Goal: Check status: Check status

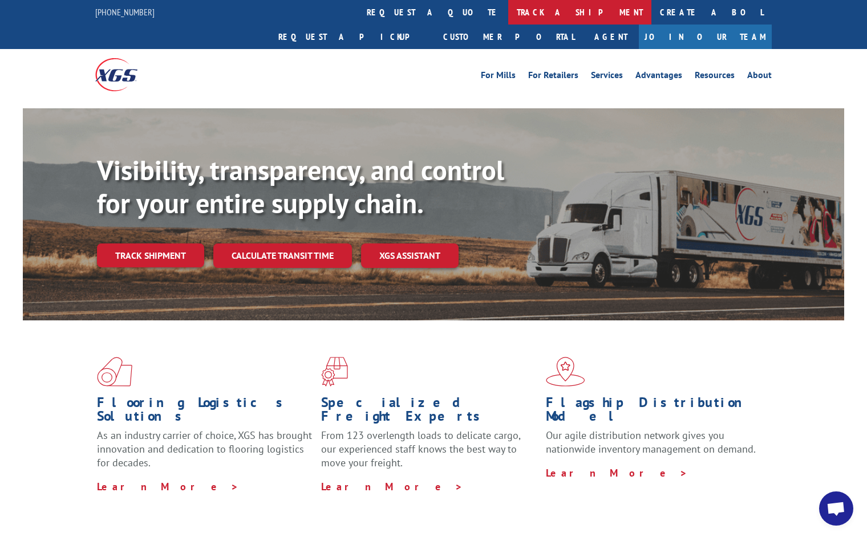
click at [508, 11] on link "track a shipment" at bounding box center [579, 12] width 143 height 25
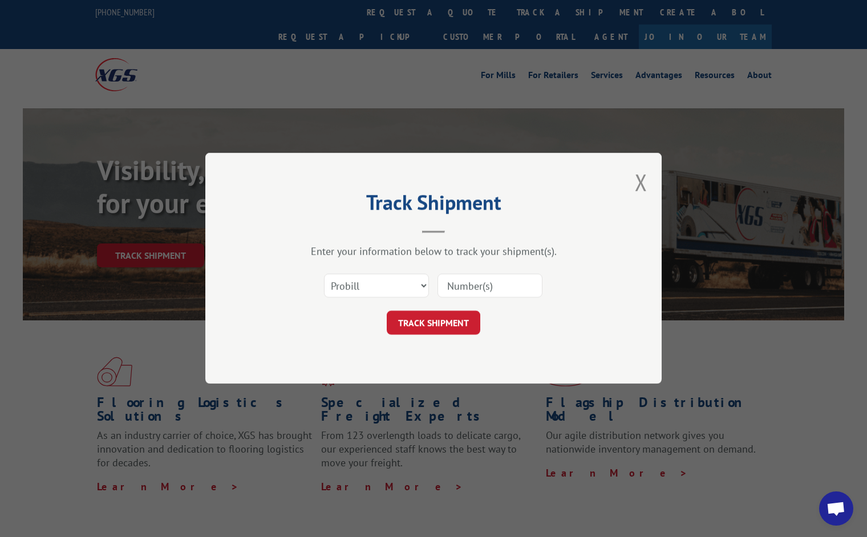
click at [469, 286] on input at bounding box center [489, 286] width 105 height 24
paste input "Pro Number: 15340334"
drag, startPoint x: 491, startPoint y: 283, endPoint x: 433, endPoint y: 285, distance: 57.6
click at [433, 285] on div "Select category... Probill BOL PO Pro Number: 15340334" at bounding box center [433, 286] width 342 height 38
type input "15340334"
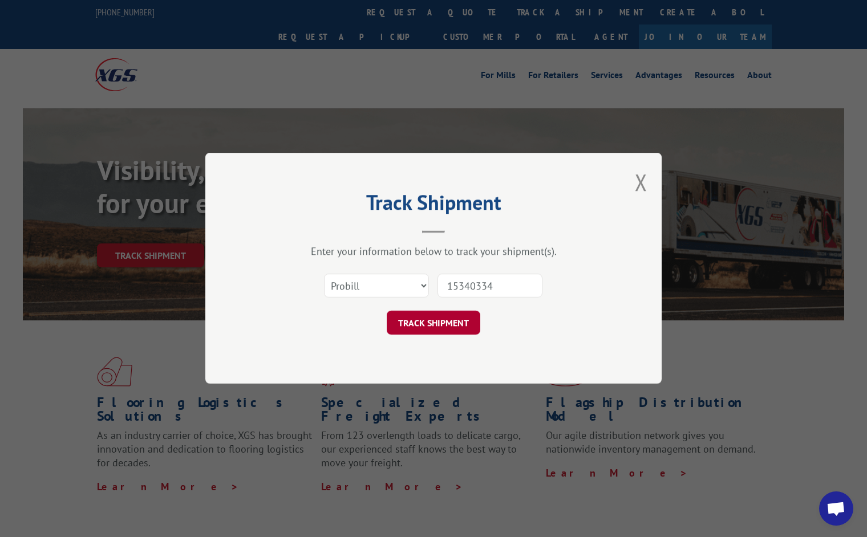
click at [436, 318] on button "TRACK SHIPMENT" at bounding box center [434, 323] width 94 height 24
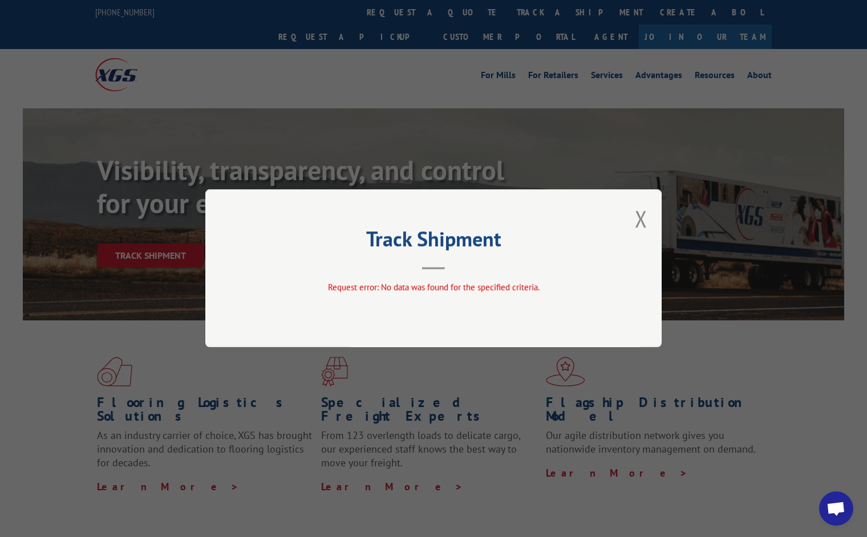
click at [649, 214] on div "Track Shipment Request error: No data was found for the specified criteria." at bounding box center [433, 268] width 456 height 158
click at [643, 222] on button "Close modal" at bounding box center [641, 219] width 13 height 30
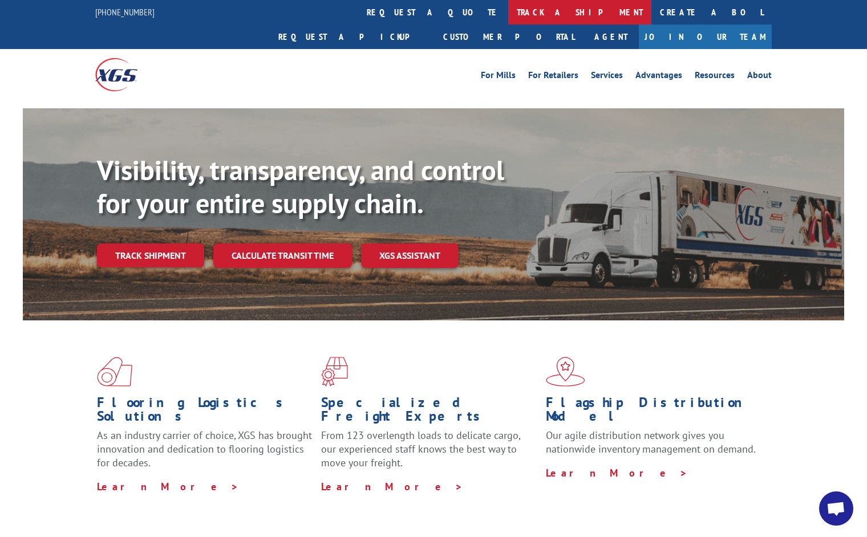
click at [508, 15] on link "track a shipment" at bounding box center [579, 12] width 143 height 25
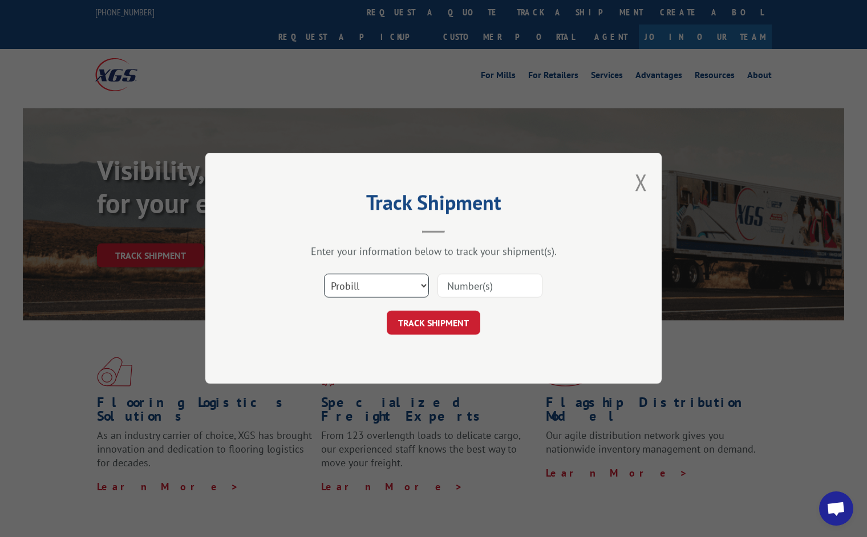
click at [399, 294] on select "Select category... Probill BOL PO" at bounding box center [376, 286] width 105 height 24
select select "po"
click at [324, 274] on select "Select category... Probill BOL PO" at bounding box center [376, 286] width 105 height 24
click at [492, 287] on input at bounding box center [489, 286] width 105 height 24
paste input "Pro Number: 15340334"
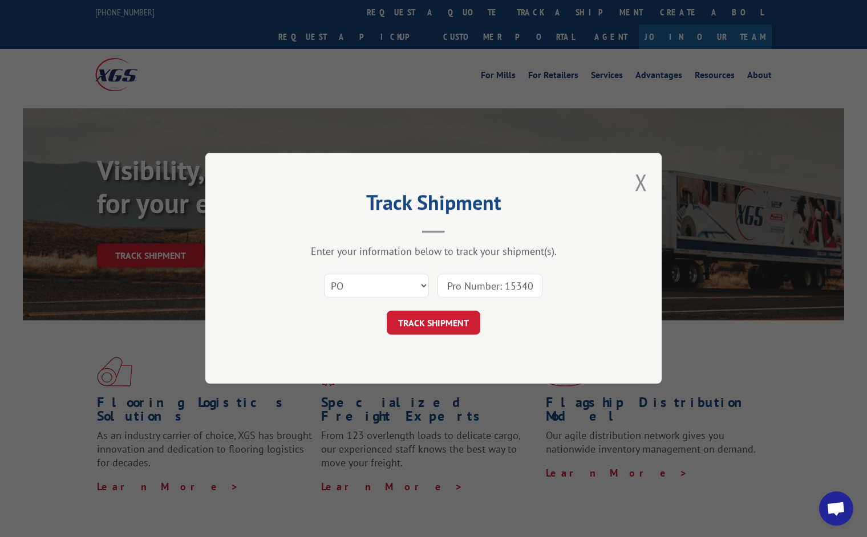
scroll to position [0, 15]
click at [489, 286] on input "Pro Number: 15340334" at bounding box center [489, 286] width 105 height 24
type input "15340334"
click at [463, 323] on button "TRACK SHIPMENT" at bounding box center [434, 323] width 94 height 24
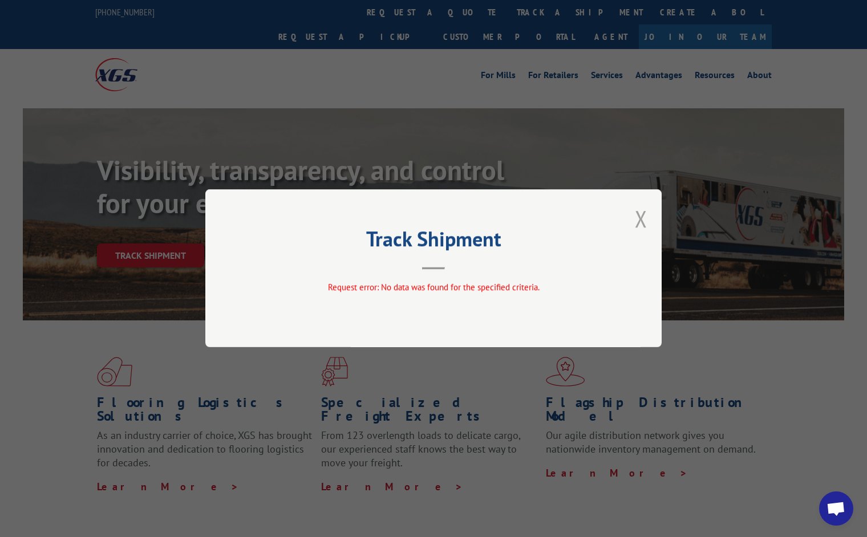
click at [642, 218] on button "Close modal" at bounding box center [641, 219] width 13 height 30
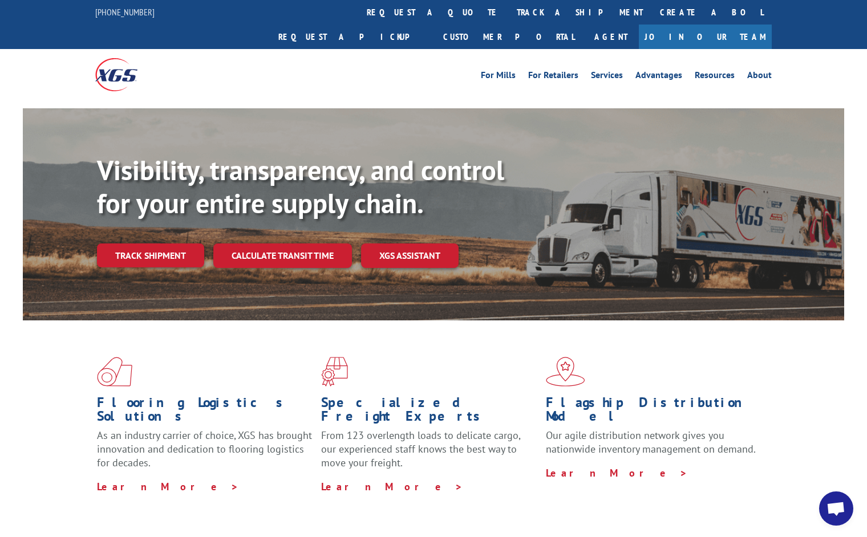
click at [508, 10] on link "track a shipment" at bounding box center [579, 12] width 143 height 25
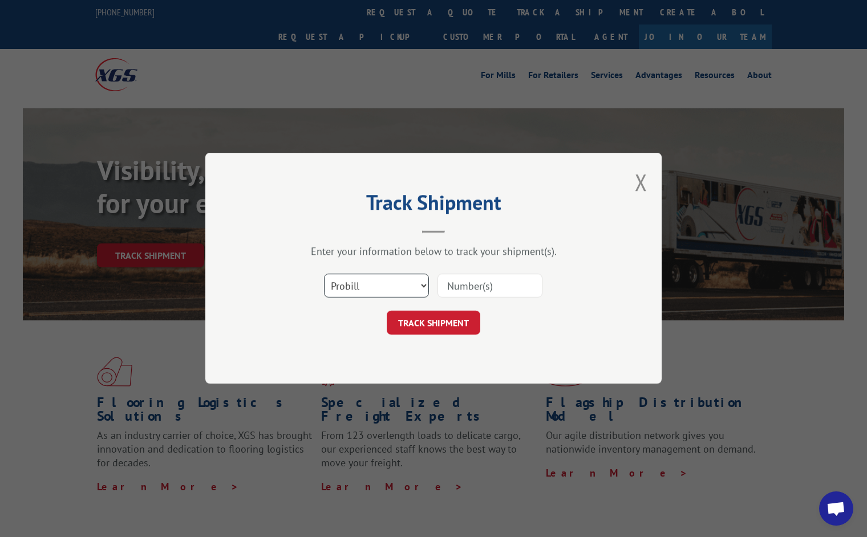
click at [394, 289] on select "Select category... Probill BOL PO" at bounding box center [376, 286] width 105 height 24
select select "bol"
click at [324, 274] on select "Select category... Probill BOL PO" at bounding box center [376, 286] width 105 height 24
click at [481, 283] on input at bounding box center [489, 286] width 105 height 24
paste input "Pro Number: 15340334"
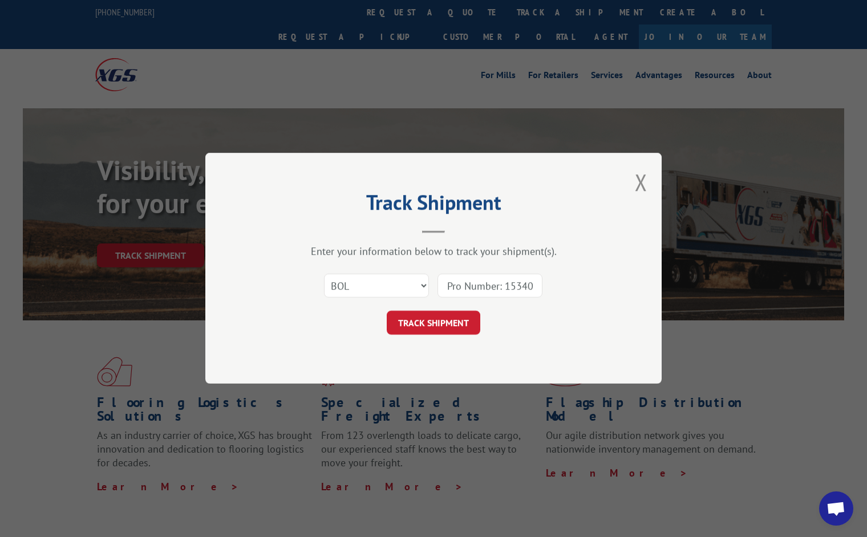
drag, startPoint x: 486, startPoint y: 288, endPoint x: 417, endPoint y: 281, distance: 69.4
click at [417, 281] on div "Select category... Probill BOL PO Pro Number: 15340334" at bounding box center [433, 286] width 342 height 38
type input "15340334"
click at [447, 326] on button "TRACK SHIPMENT" at bounding box center [434, 323] width 94 height 24
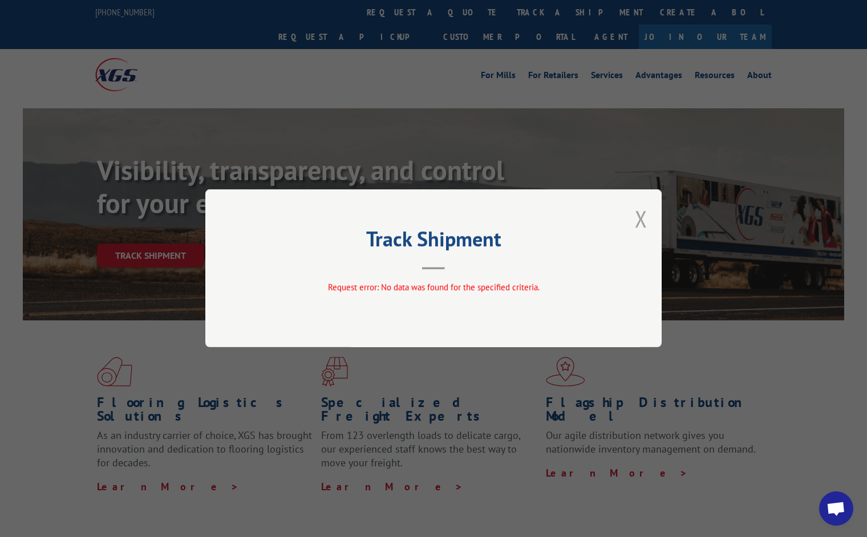
click at [647, 216] on button "Close modal" at bounding box center [641, 219] width 13 height 30
